Goal: Navigation & Orientation: Understand site structure

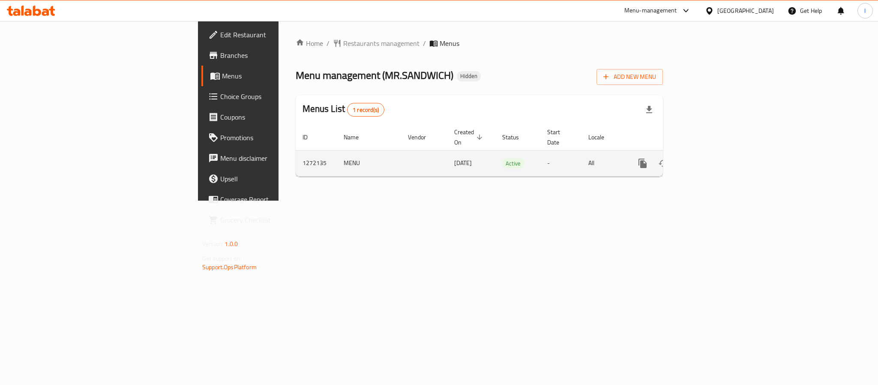
click at [710, 158] on icon "enhanced table" at bounding box center [704, 163] width 10 height 10
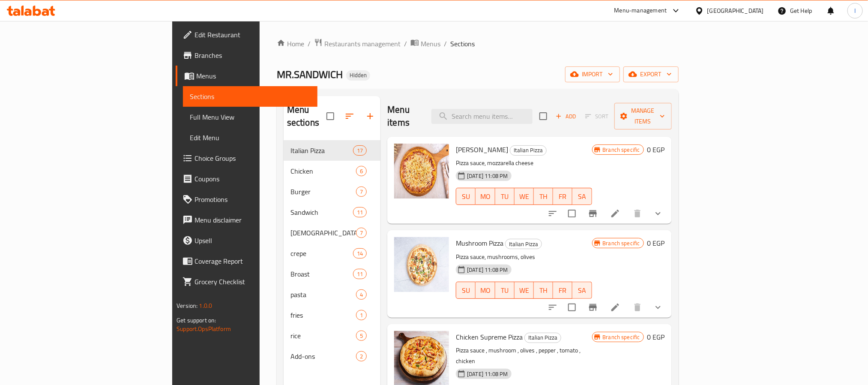
click at [428, 94] on div "Menu sections Italian Pizza 17 Chicken 6 Burger 7 Sandwich 11 Syrian 7 crepe 14…" at bounding box center [478, 288] width 402 height 398
click at [405, 80] on div "MR.SANDWICH Hidden import export" at bounding box center [478, 74] width 402 height 16
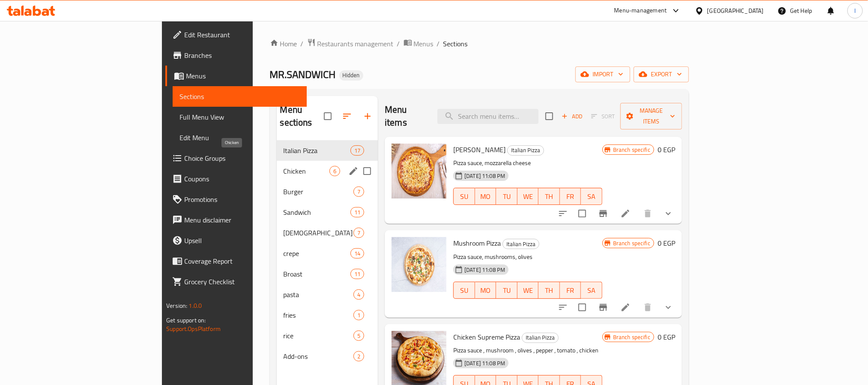
click at [284, 166] on span "Chicken" at bounding box center [307, 171] width 46 height 10
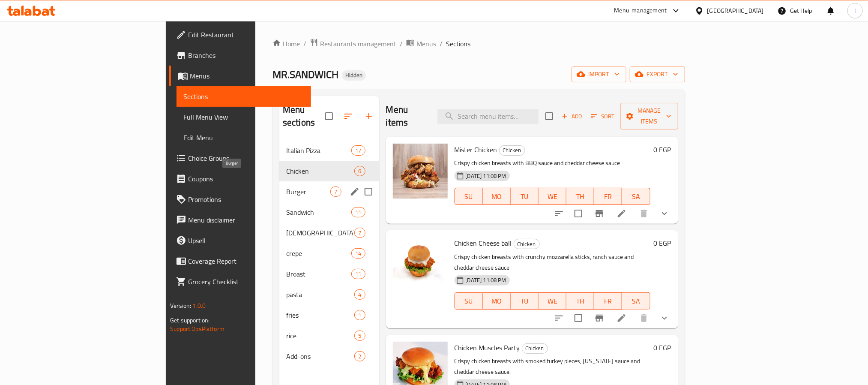
click at [286, 186] on span "Burger" at bounding box center [308, 191] width 45 height 10
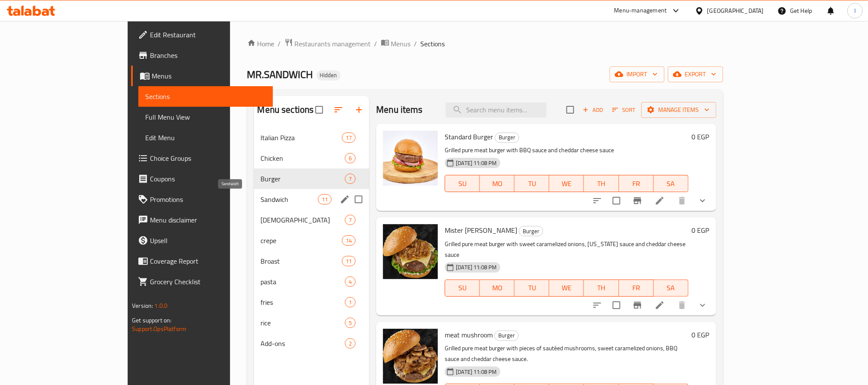
click at [261, 194] on span "Sandwich" at bounding box center [289, 199] width 57 height 10
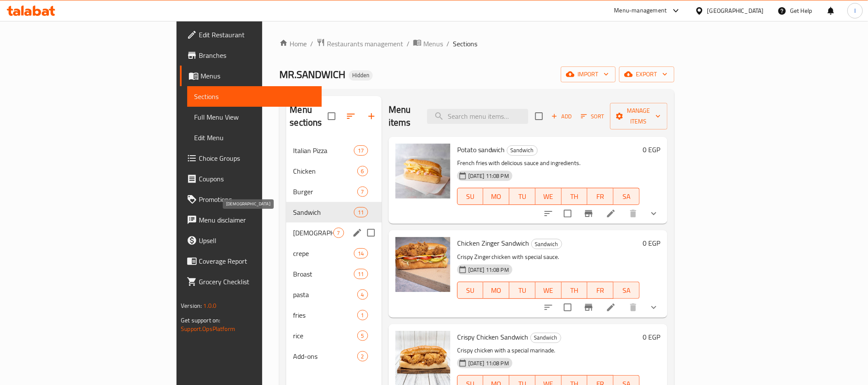
click at [293, 228] on span "[DEMOGRAPHIC_DATA]" at bounding box center [313, 233] width 40 height 10
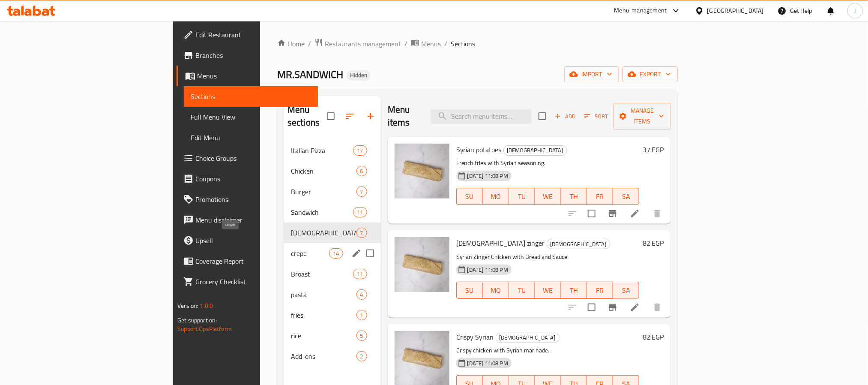
click at [291, 248] on span "crepe" at bounding box center [310, 253] width 38 height 10
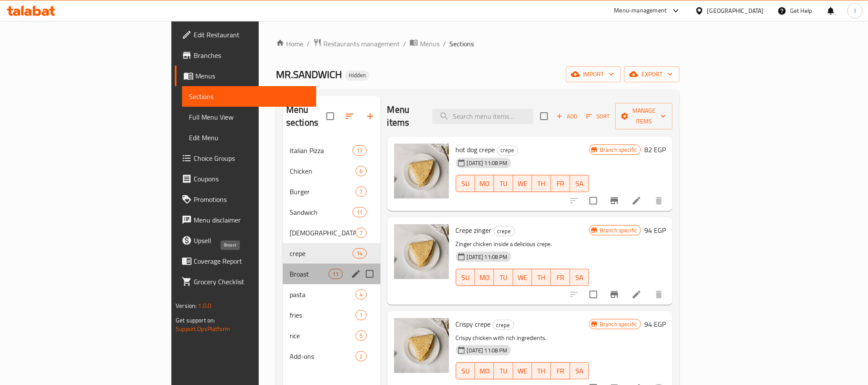
click at [290, 269] on span "Broast" at bounding box center [309, 274] width 39 height 10
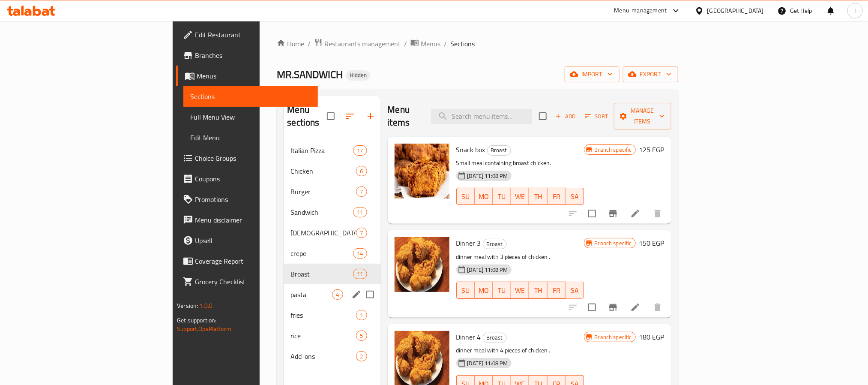
click at [290, 289] on span "pasta" at bounding box center [311, 294] width 42 height 10
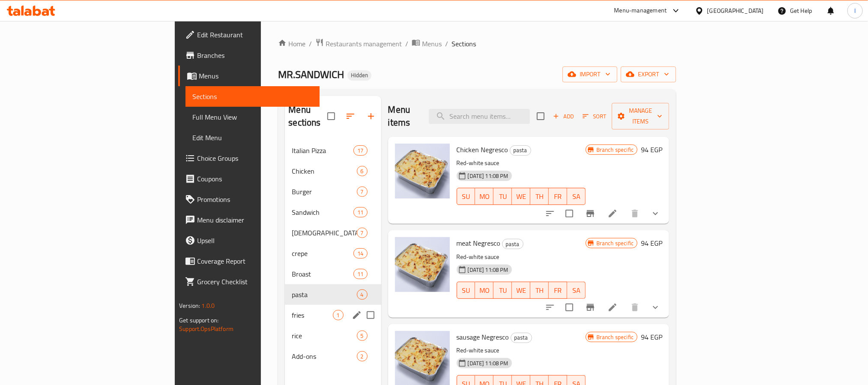
click at [292, 310] on span "fries" at bounding box center [312, 315] width 41 height 10
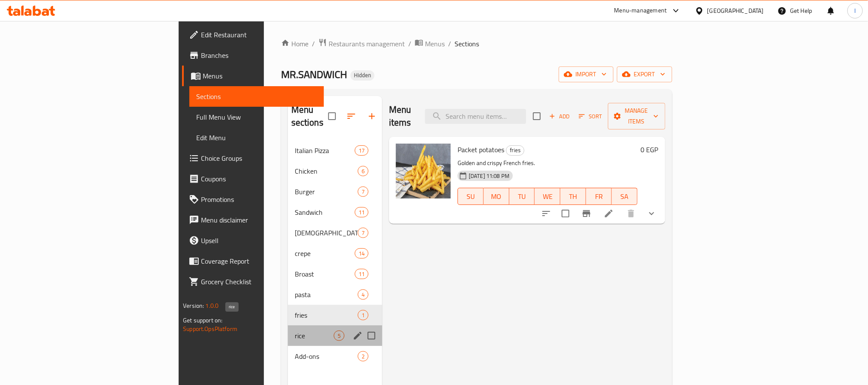
click at [295, 330] on span "rice" at bounding box center [314, 335] width 39 height 10
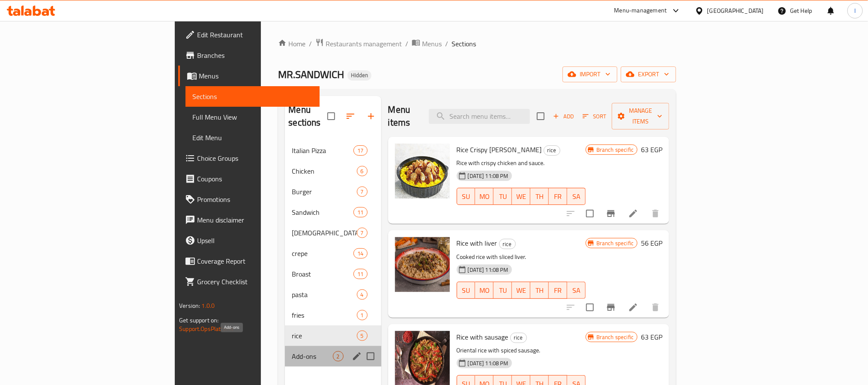
click at [292, 351] on span "Add-ons" at bounding box center [312, 356] width 41 height 10
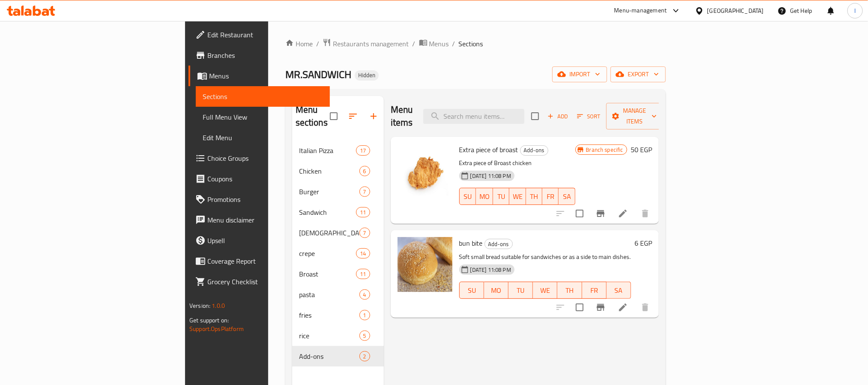
click at [415, 89] on div "Home / Restaurants management / Menus / Sections MR.SANDWICH Hidden import expo…" at bounding box center [475, 262] width 380 height 449
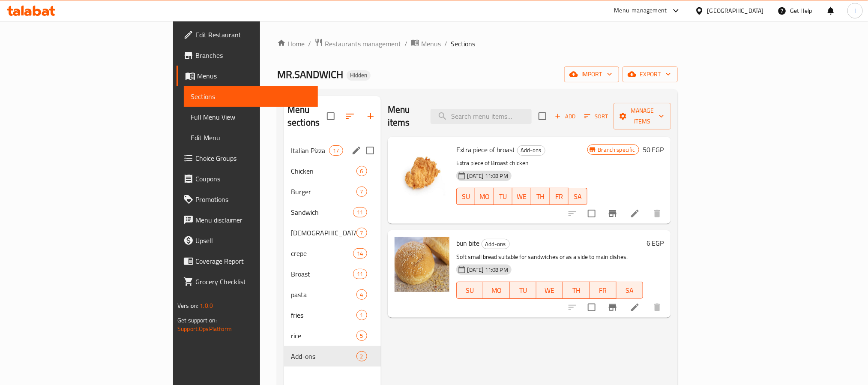
click at [284, 144] on div "Italian Pizza 17" at bounding box center [332, 150] width 97 height 21
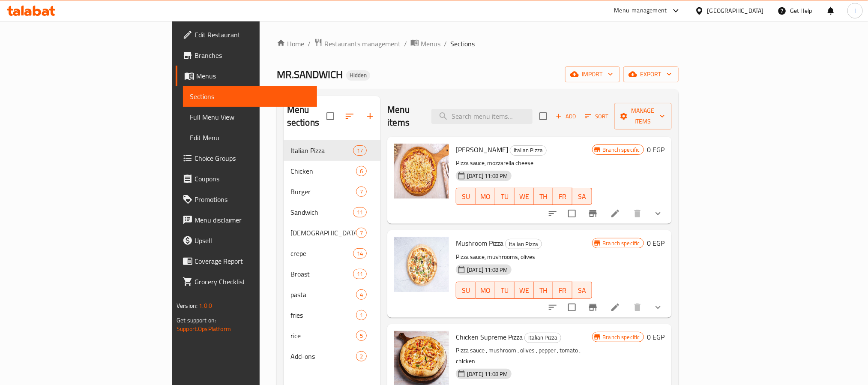
click at [416, 98] on div "Menu items Add Sort Manage items" at bounding box center [529, 116] width 284 height 41
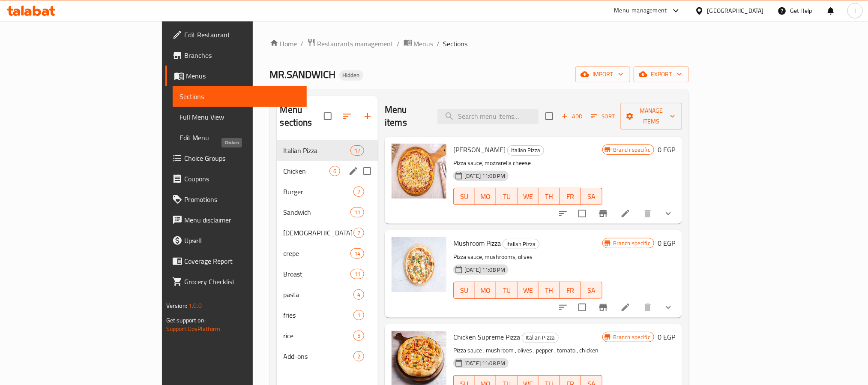
click at [284, 166] on span "Chicken" at bounding box center [307, 171] width 46 height 10
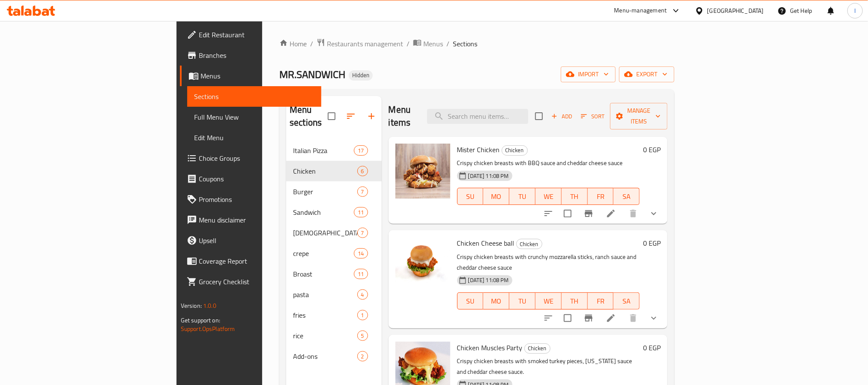
click at [428, 97] on div "Menu items Add Sort Manage items" at bounding box center [528, 116] width 279 height 41
click at [418, 102] on div "Menu items Add Sort Manage items" at bounding box center [528, 116] width 279 height 41
click at [392, 80] on div "MR.SANDWICH Hidden import export" at bounding box center [476, 74] width 395 height 16
click at [294, 71] on div "MR.SANDWICH Hidden import export" at bounding box center [476, 74] width 395 height 16
